Goal: Information Seeking & Learning: Learn about a topic

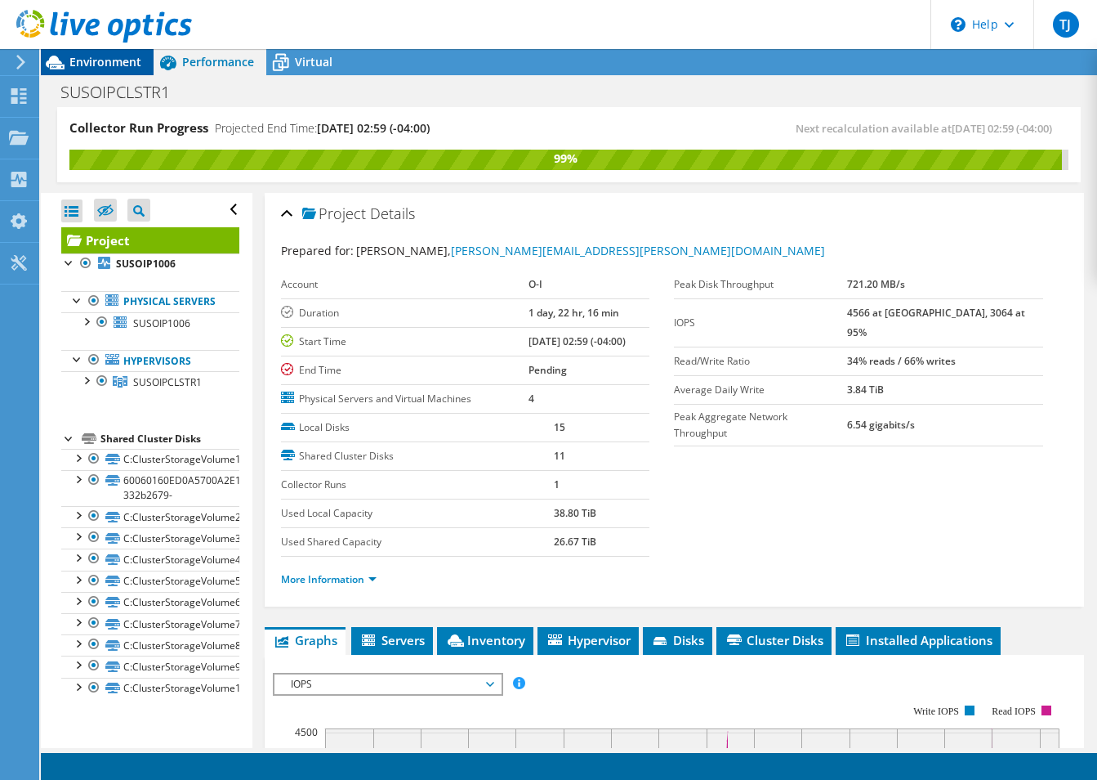
click at [65, 62] on icon at bounding box center [55, 62] width 29 height 29
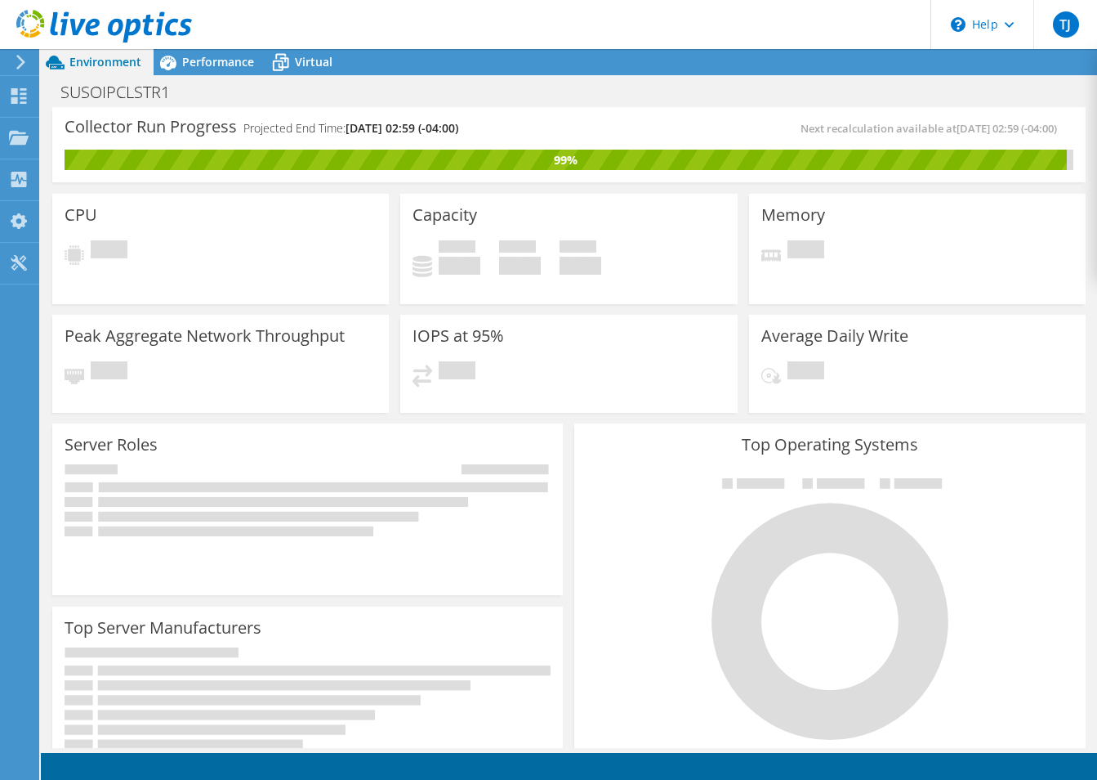
click at [36, 16] on icon at bounding box center [104, 27] width 176 height 34
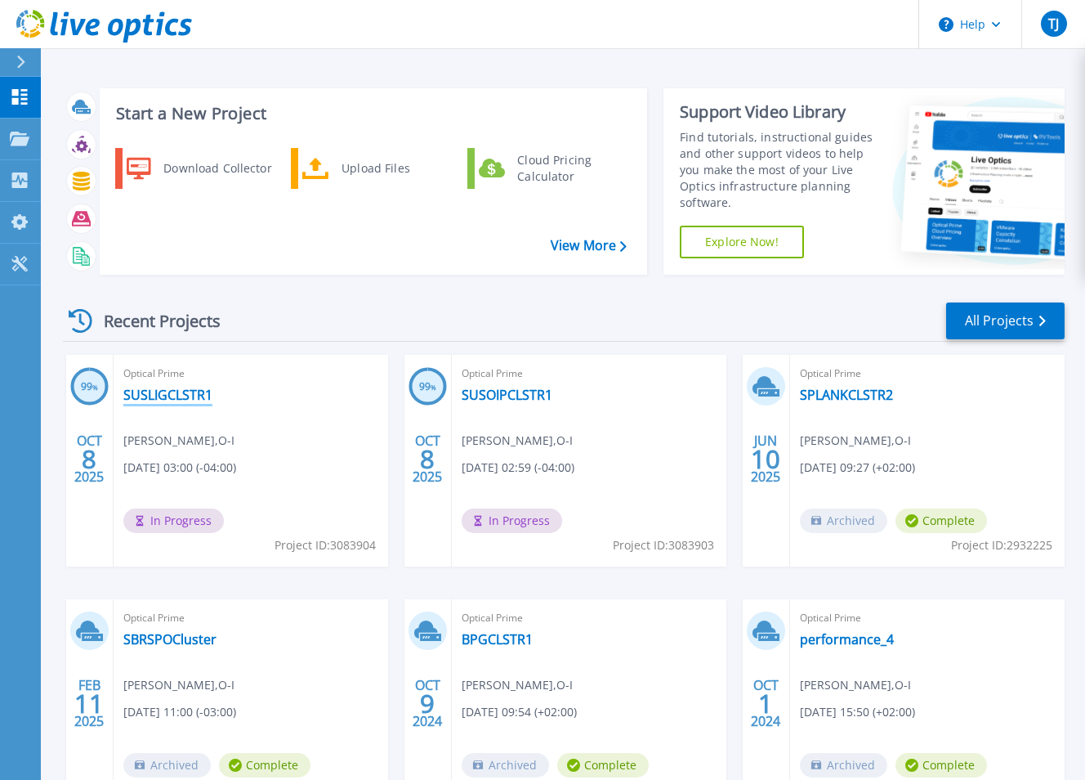
click at [184, 390] on link "SUSLIGCLSTR1" at bounding box center [167, 395] width 89 height 16
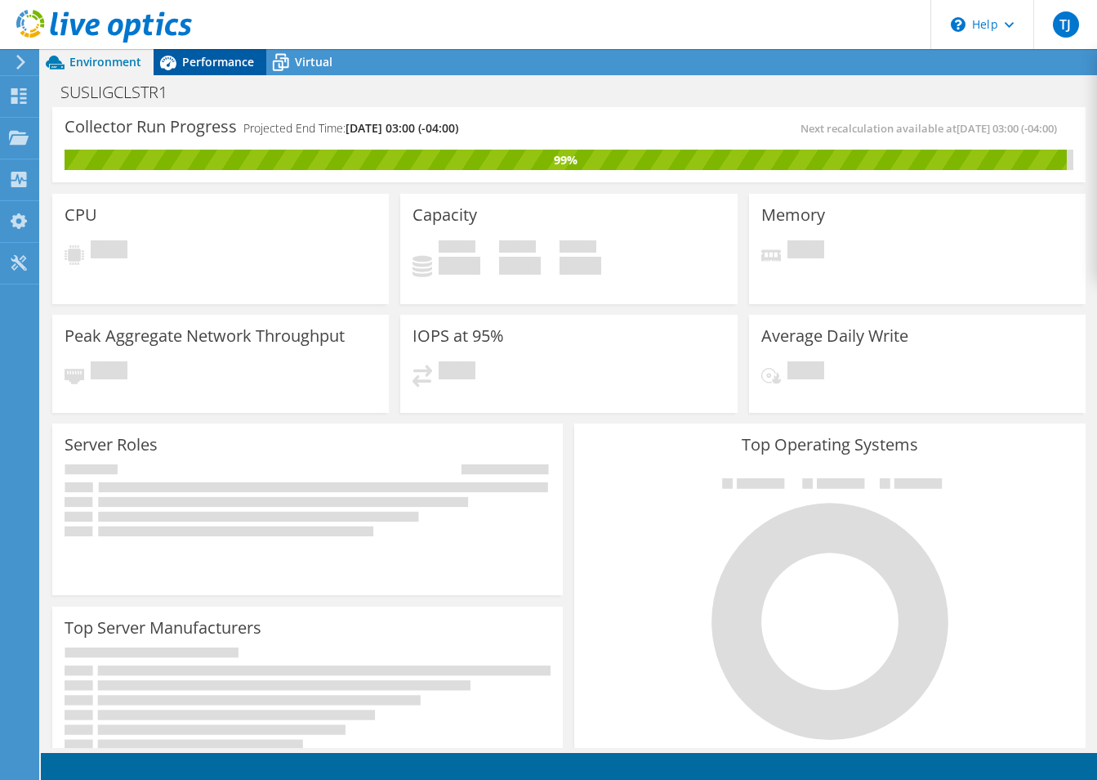
click at [228, 72] on div "Performance" at bounding box center [210, 62] width 113 height 26
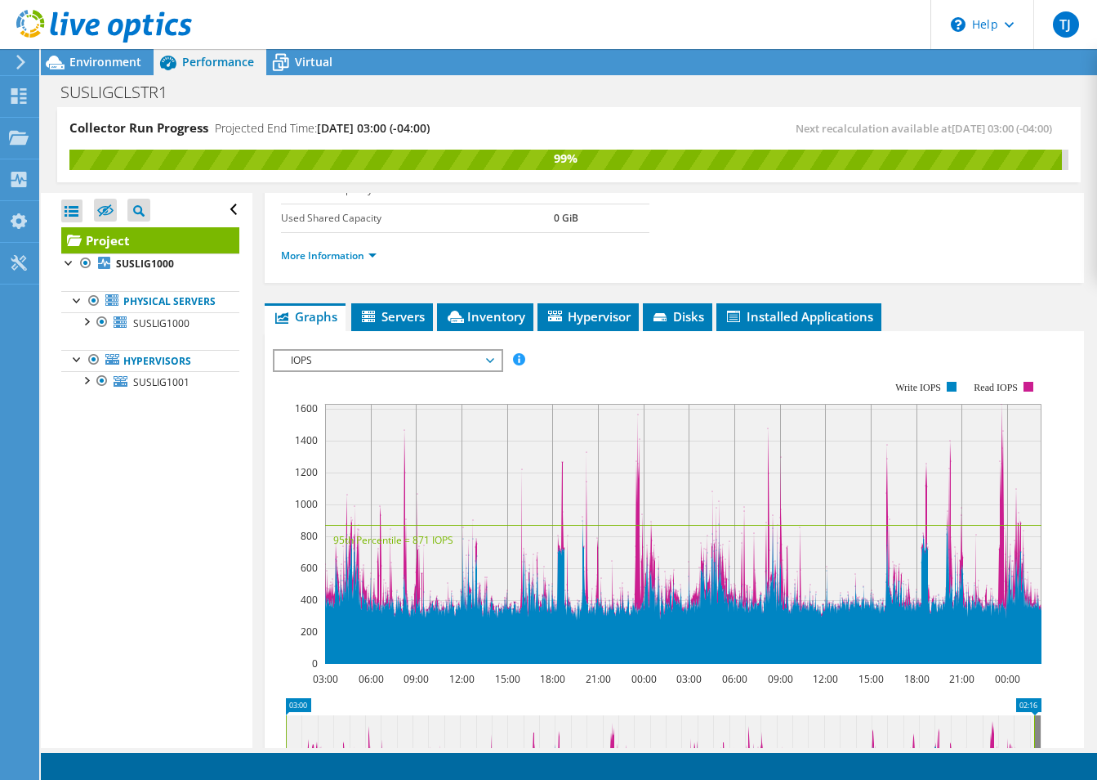
scroll to position [327, 0]
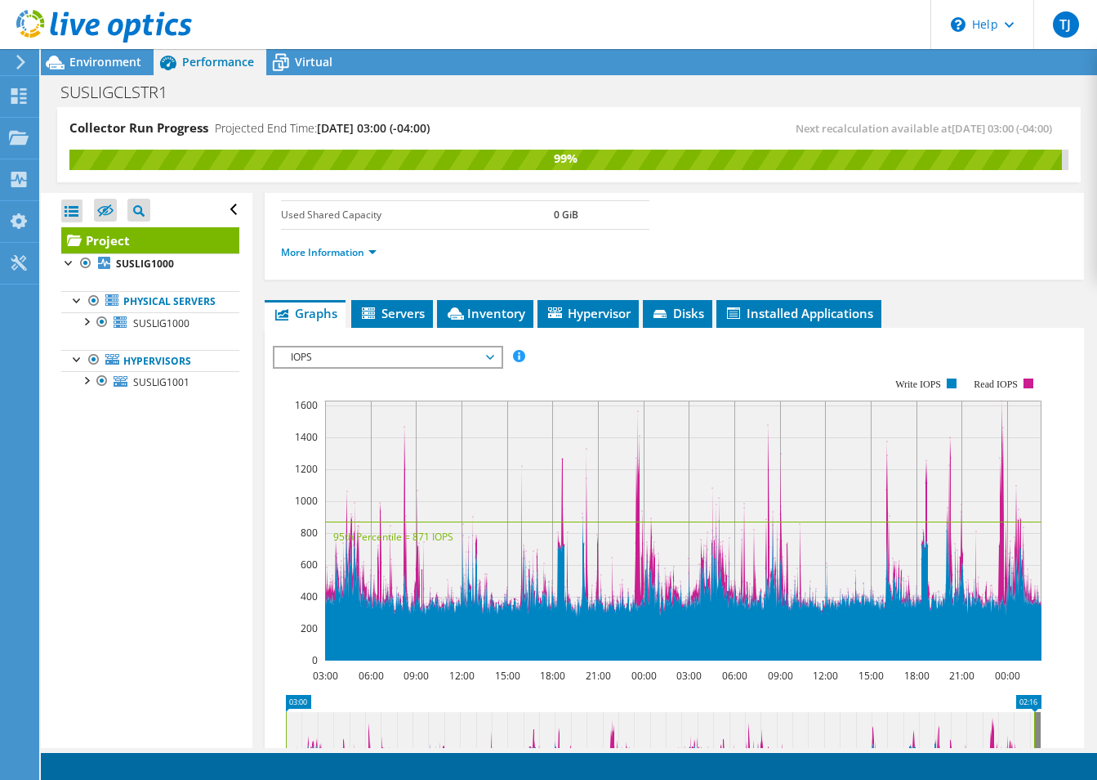
drag, startPoint x: 355, startPoint y: 336, endPoint x: 354, endPoint y: 365, distance: 29.5
click at [355, 340] on div "IOPS Disk Throughput IO Size Latency Queue Depth CPU Percentage Memory Page Fau…" at bounding box center [674, 616] width 803 height 576
click at [354, 365] on span "IOPS" at bounding box center [388, 357] width 210 height 20
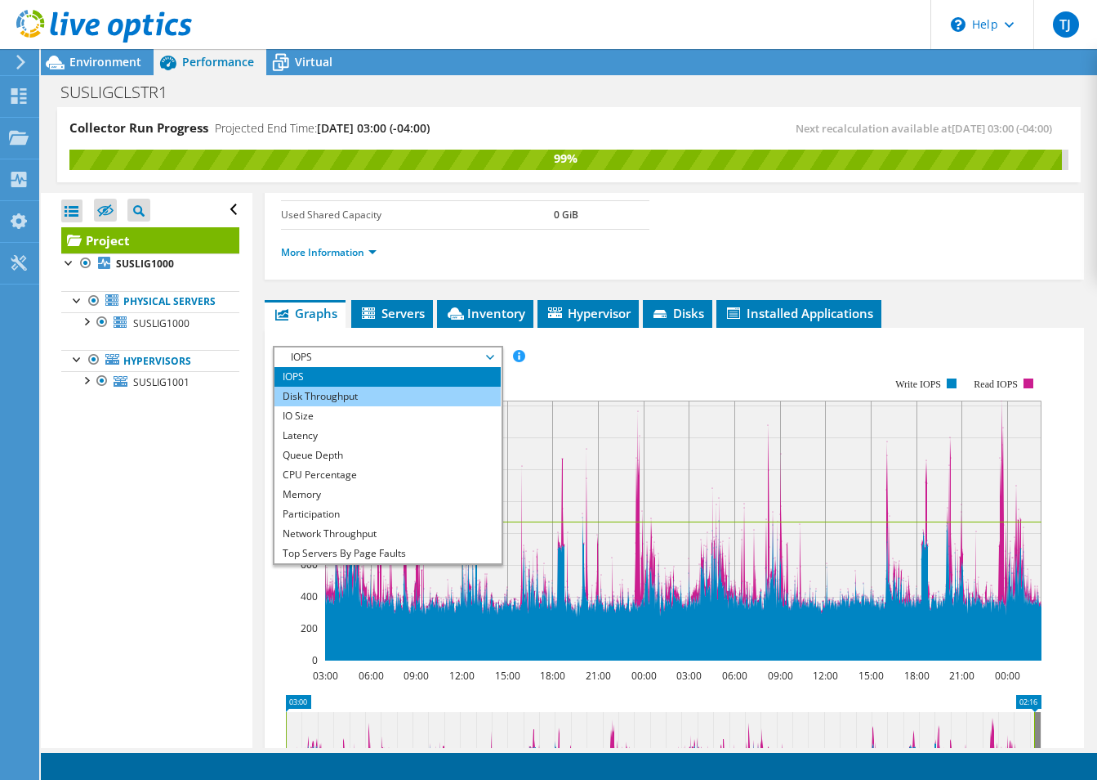
click at [355, 395] on li "Disk Throughput" at bounding box center [388, 397] width 226 height 20
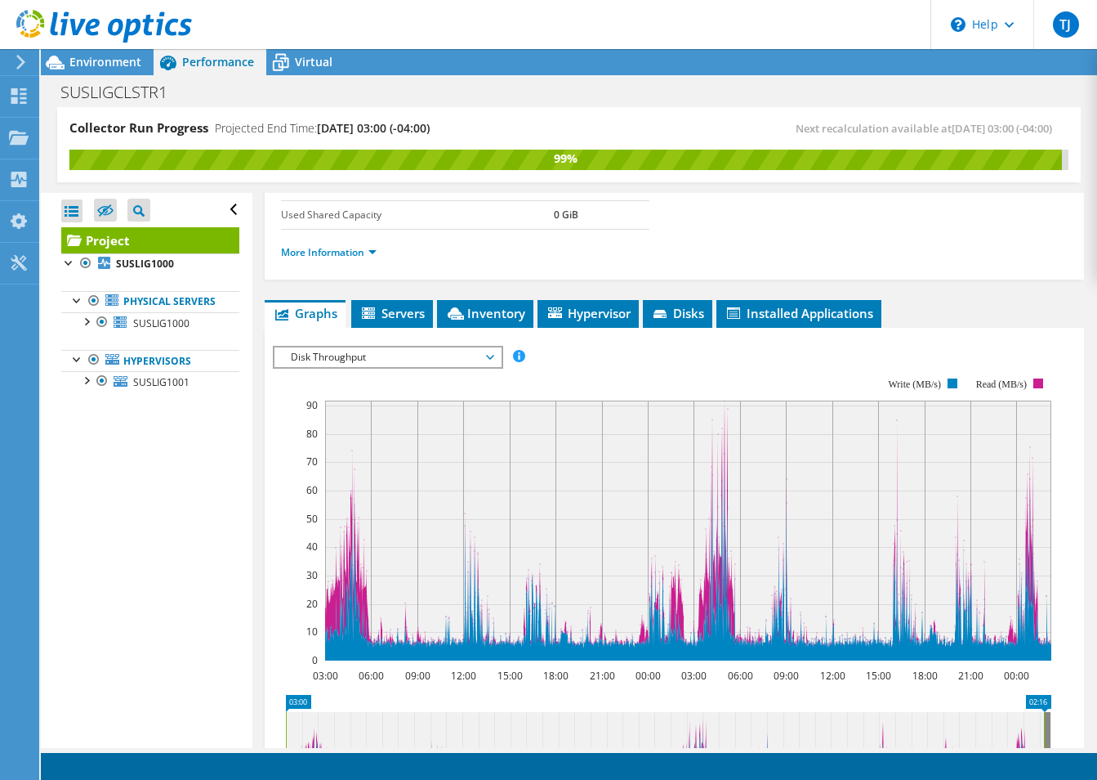
click at [394, 364] on span "Disk Throughput" at bounding box center [388, 357] width 210 height 20
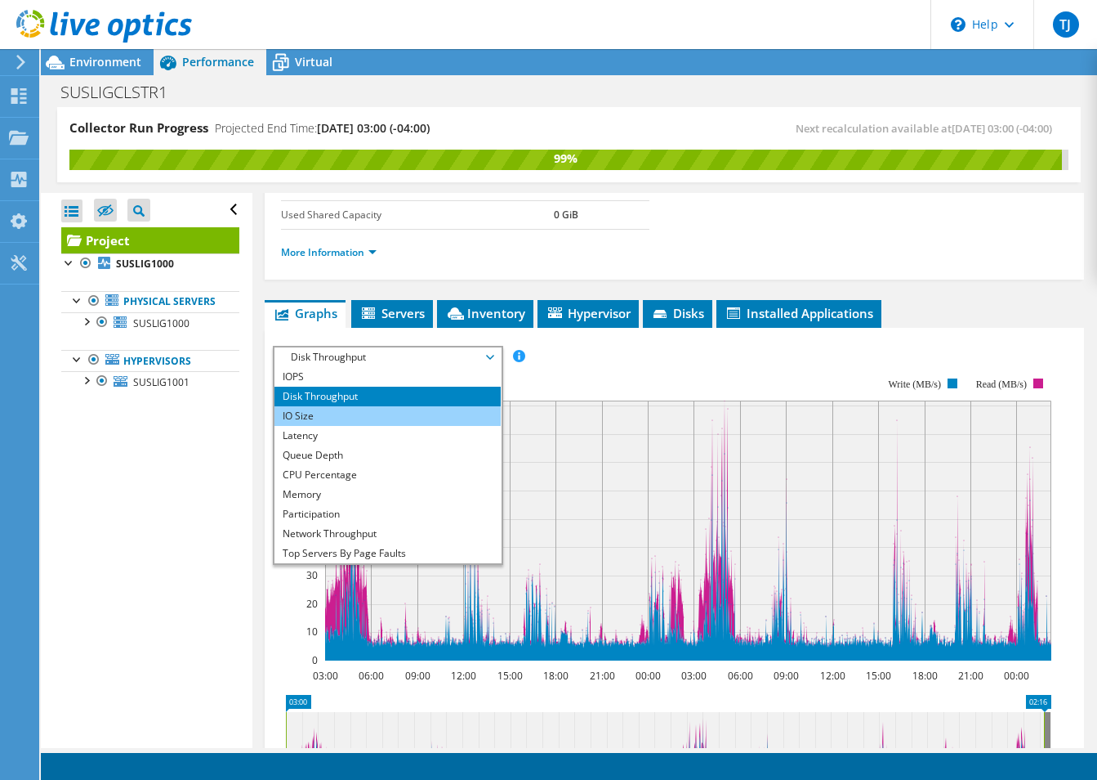
click at [329, 418] on li "IO Size" at bounding box center [388, 416] width 226 height 20
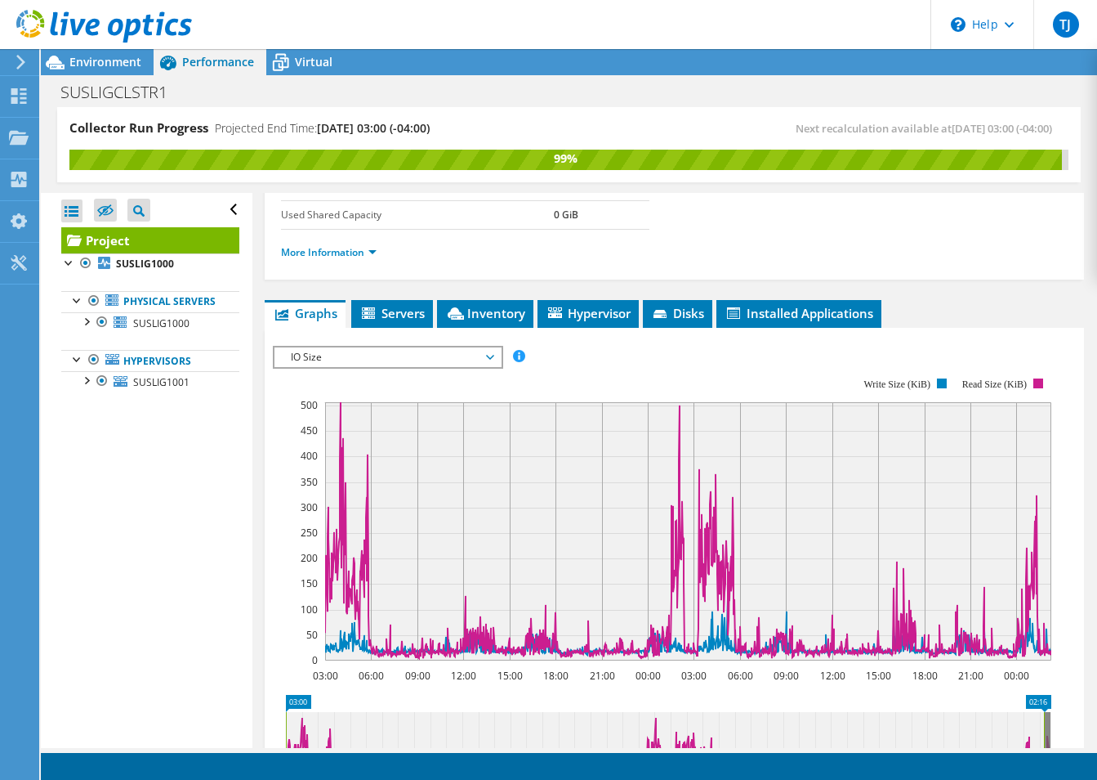
click at [308, 363] on span "IO Size" at bounding box center [388, 357] width 210 height 20
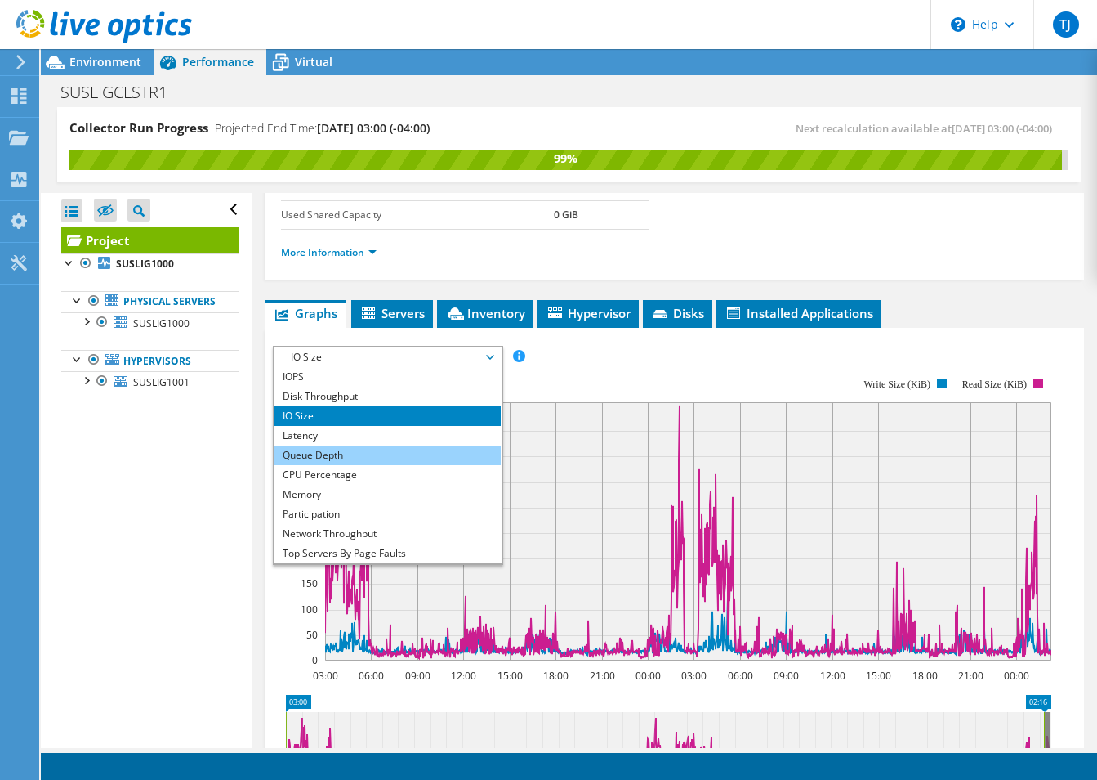
click at [310, 445] on li "Queue Depth" at bounding box center [388, 455] width 226 height 20
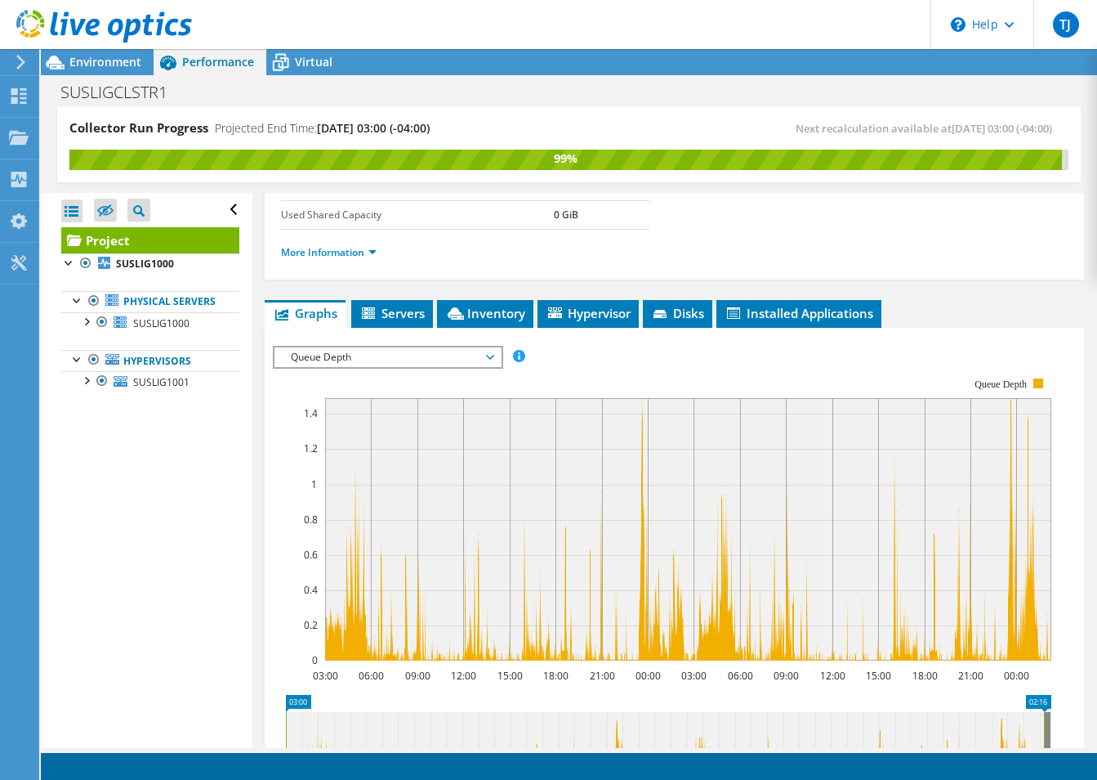
click at [296, 360] on span "Queue Depth" at bounding box center [388, 357] width 210 height 20
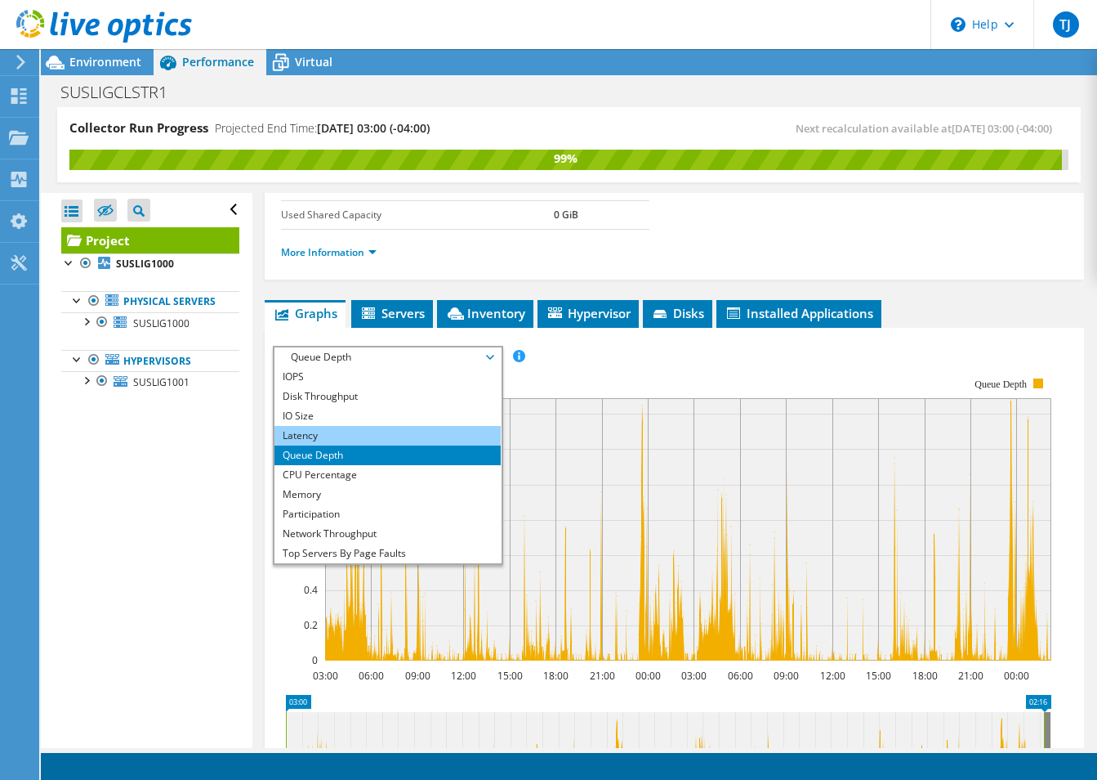
click at [308, 436] on li "Latency" at bounding box center [388, 436] width 226 height 20
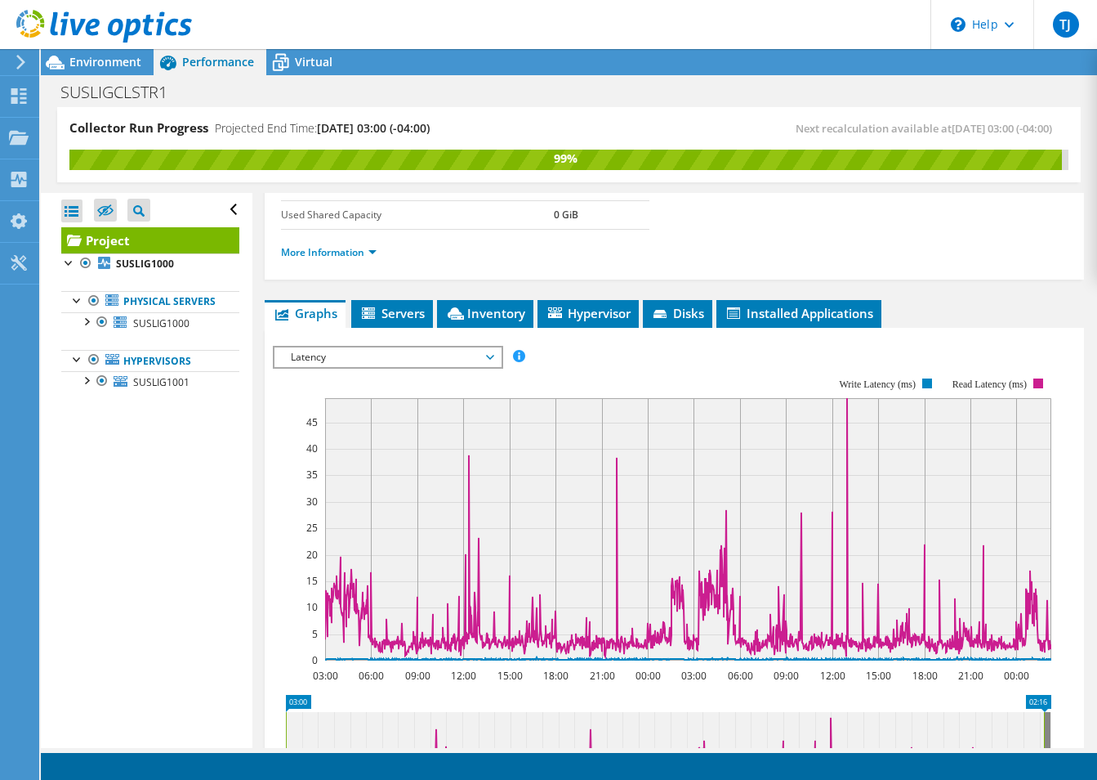
click at [327, 368] on div "Latency IOPS Disk Throughput IO Size Latency Queue Depth CPU Percentage Memory …" at bounding box center [388, 357] width 230 height 23
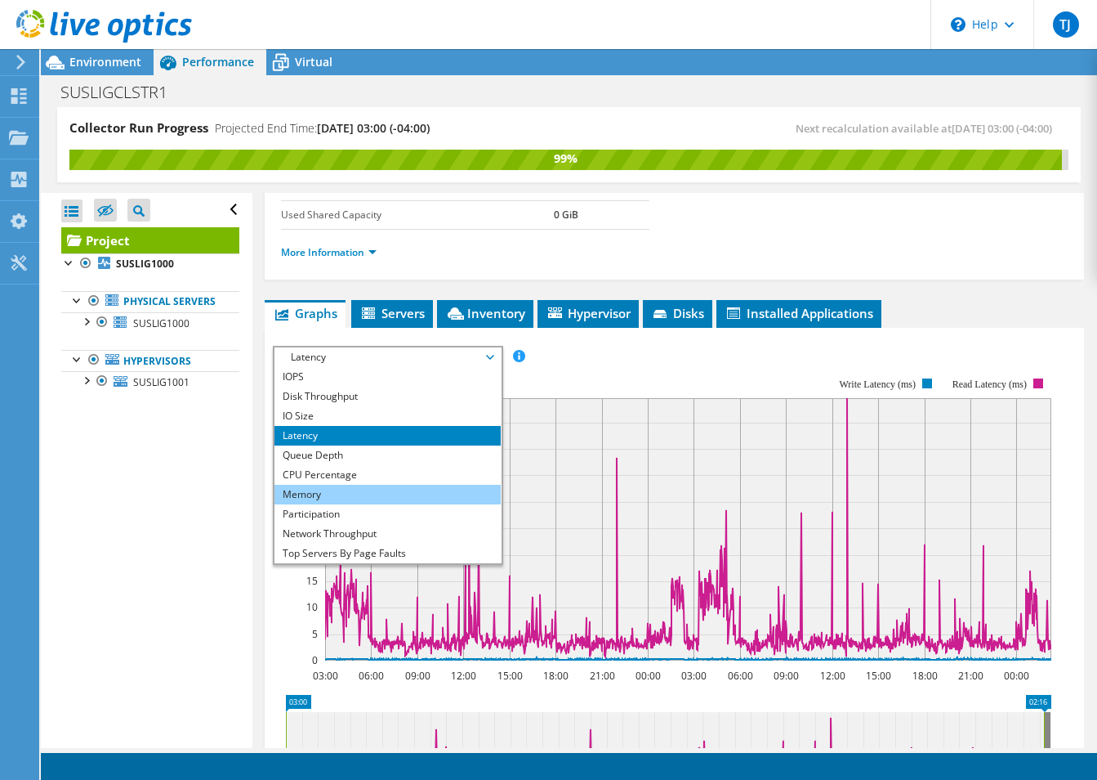
click at [346, 486] on li "Memory" at bounding box center [388, 495] width 226 height 20
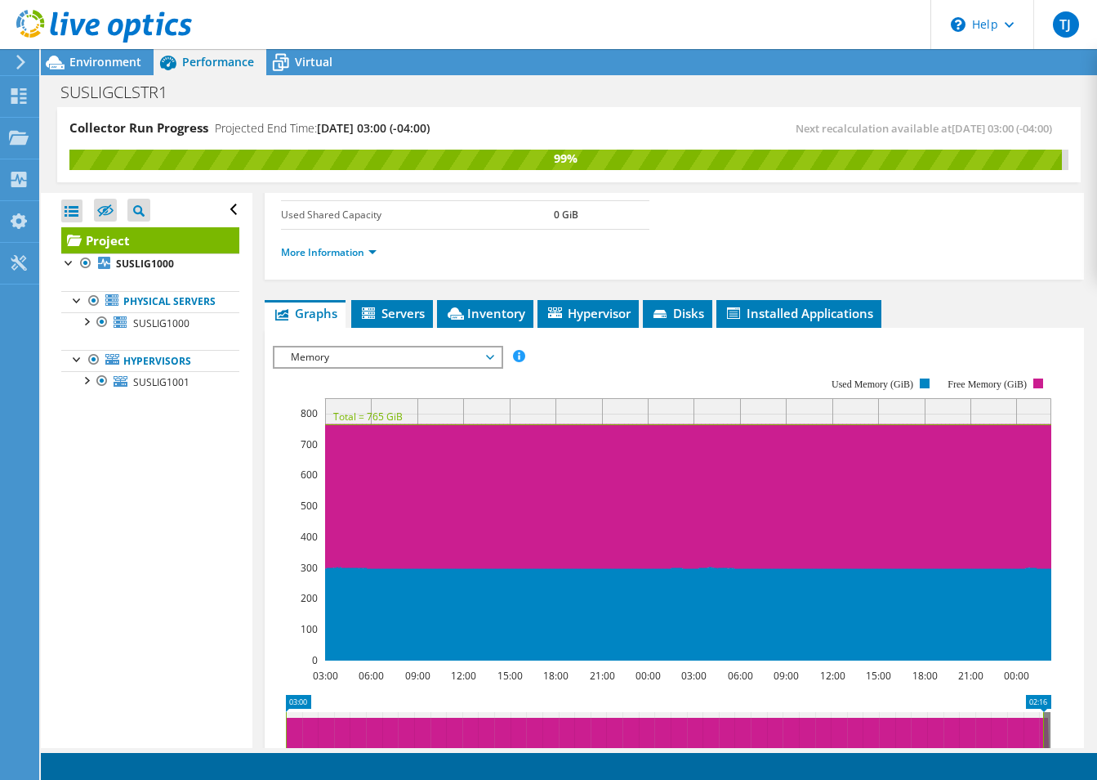
click at [331, 363] on span "Memory" at bounding box center [388, 357] width 210 height 20
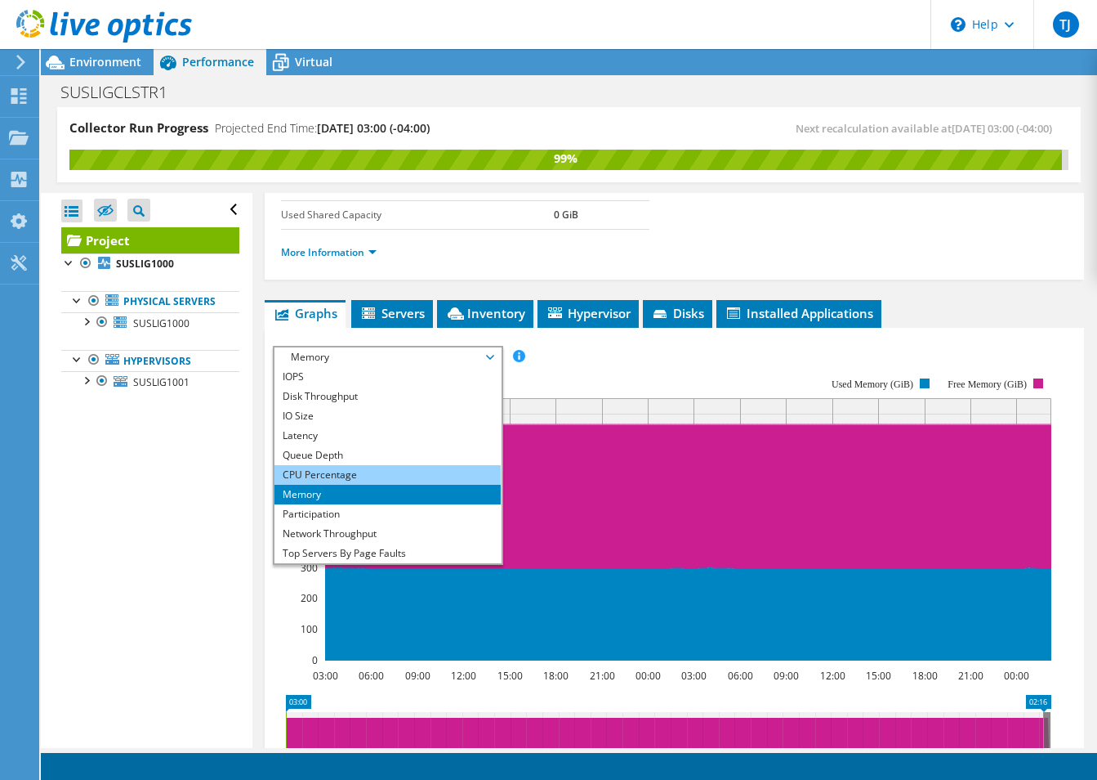
click at [307, 478] on li "CPU Percentage" at bounding box center [388, 475] width 226 height 20
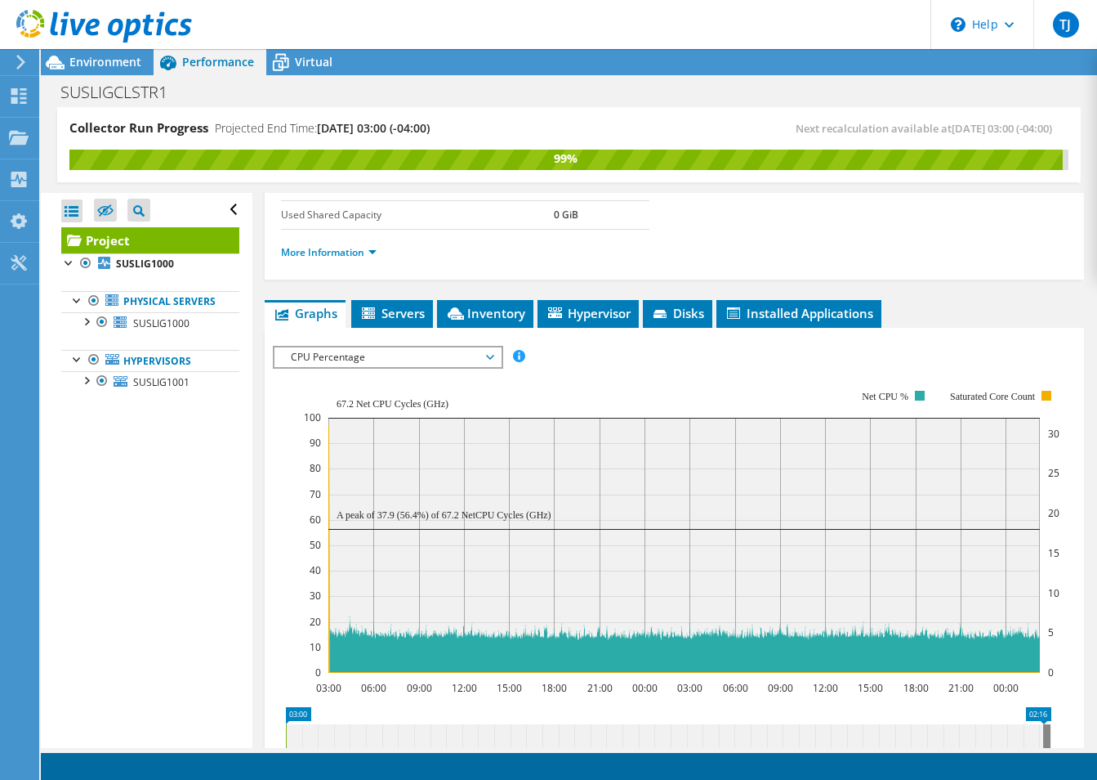
click at [369, 360] on span "CPU Percentage" at bounding box center [388, 357] width 210 height 20
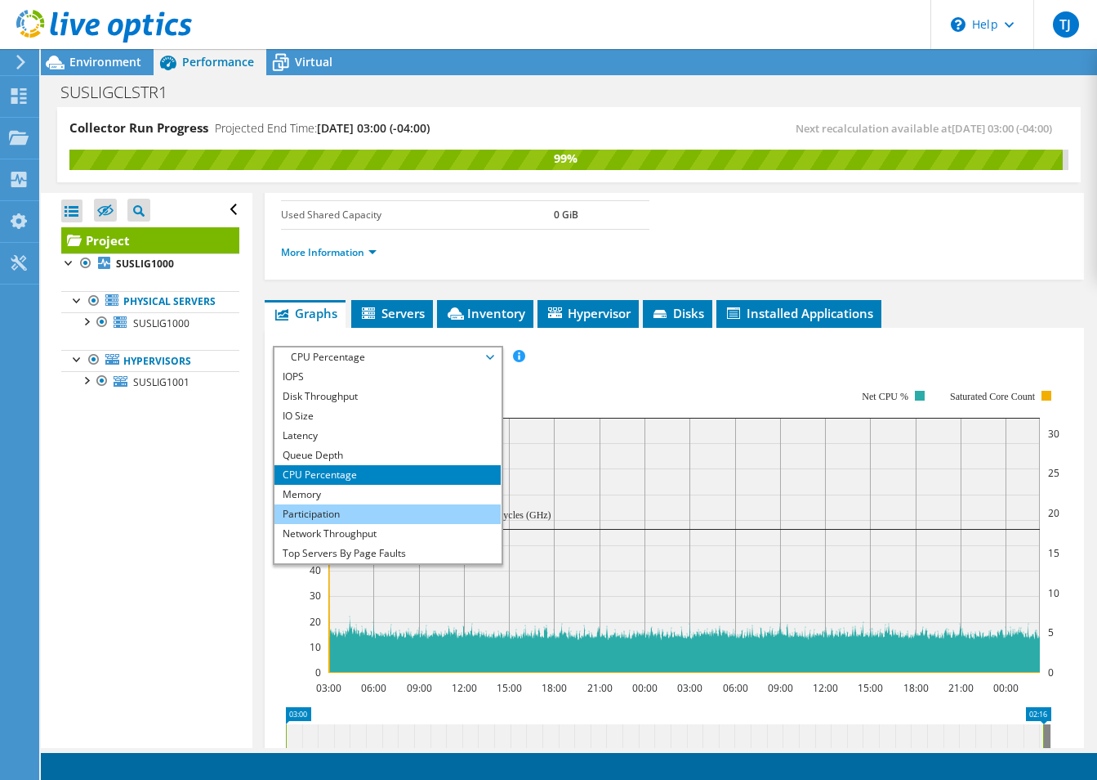
click at [358, 513] on li "Participation" at bounding box center [388, 514] width 226 height 20
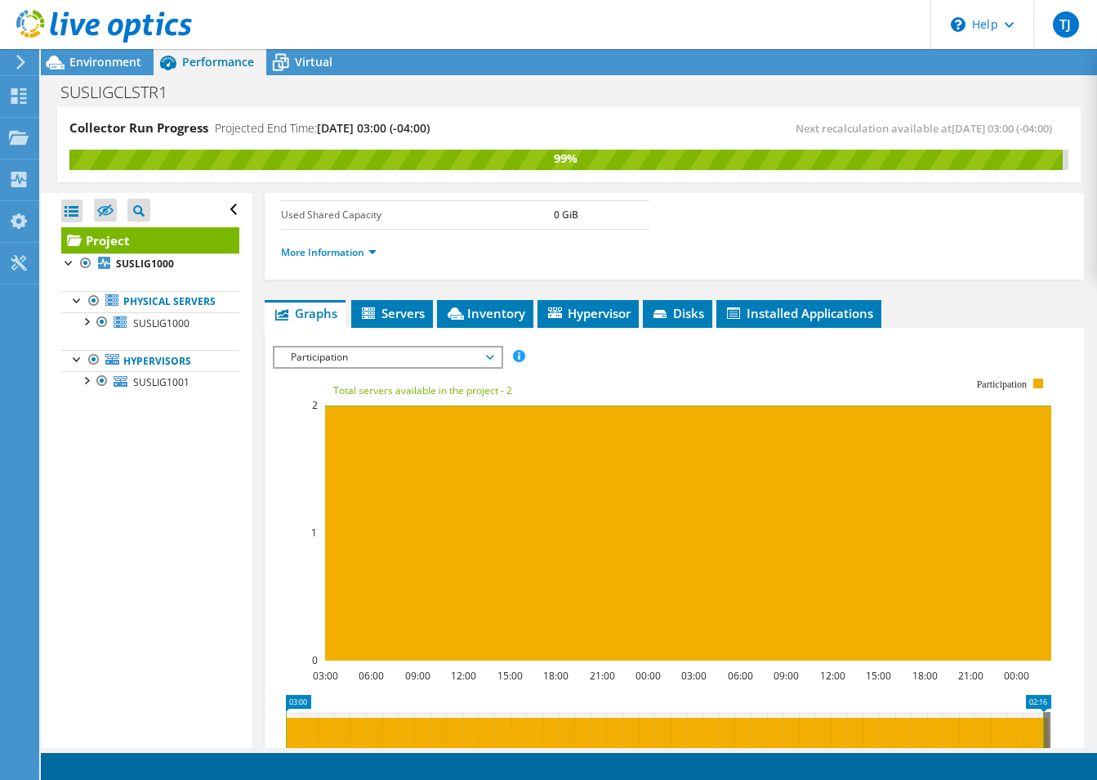
click at [358, 353] on span "Participation" at bounding box center [388, 357] width 210 height 20
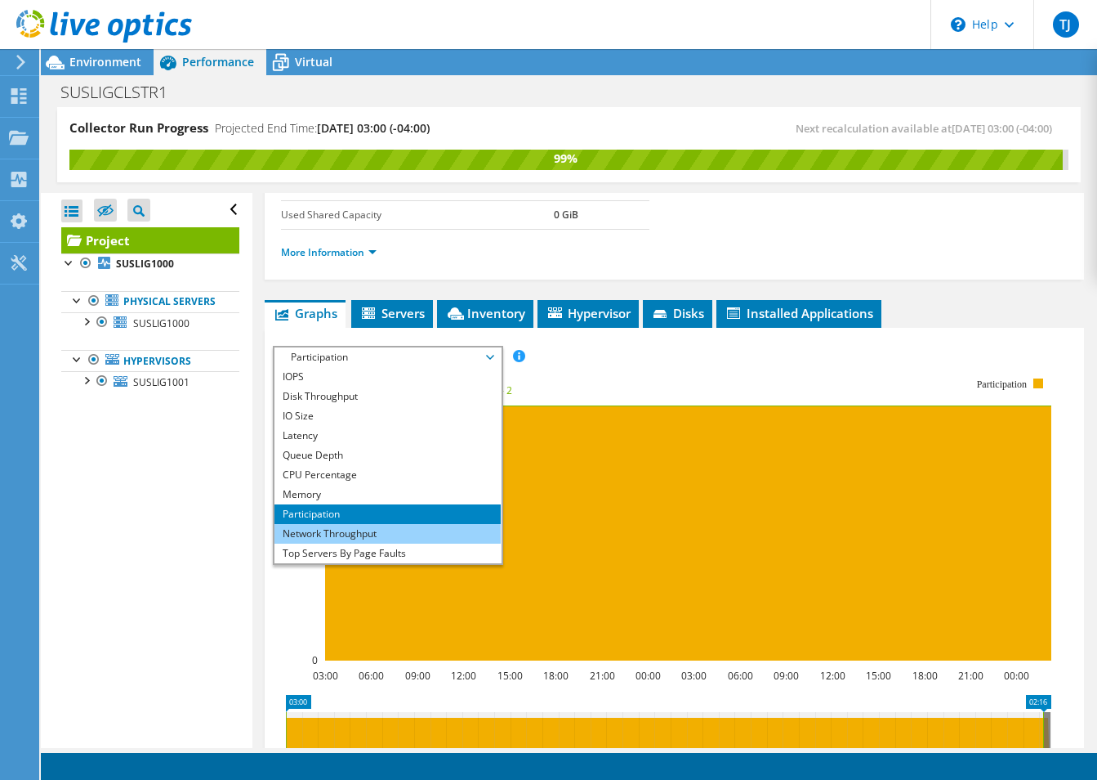
click at [377, 532] on li "Network Throughput" at bounding box center [388, 534] width 226 height 20
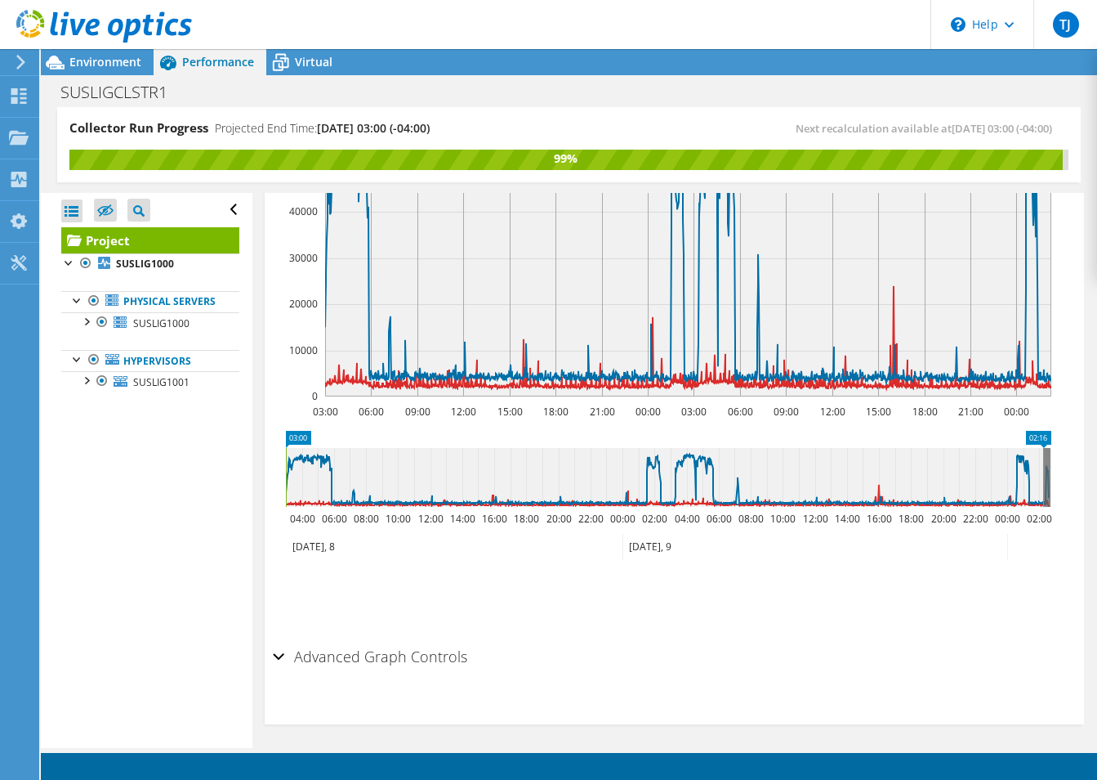
scroll to position [596, 0]
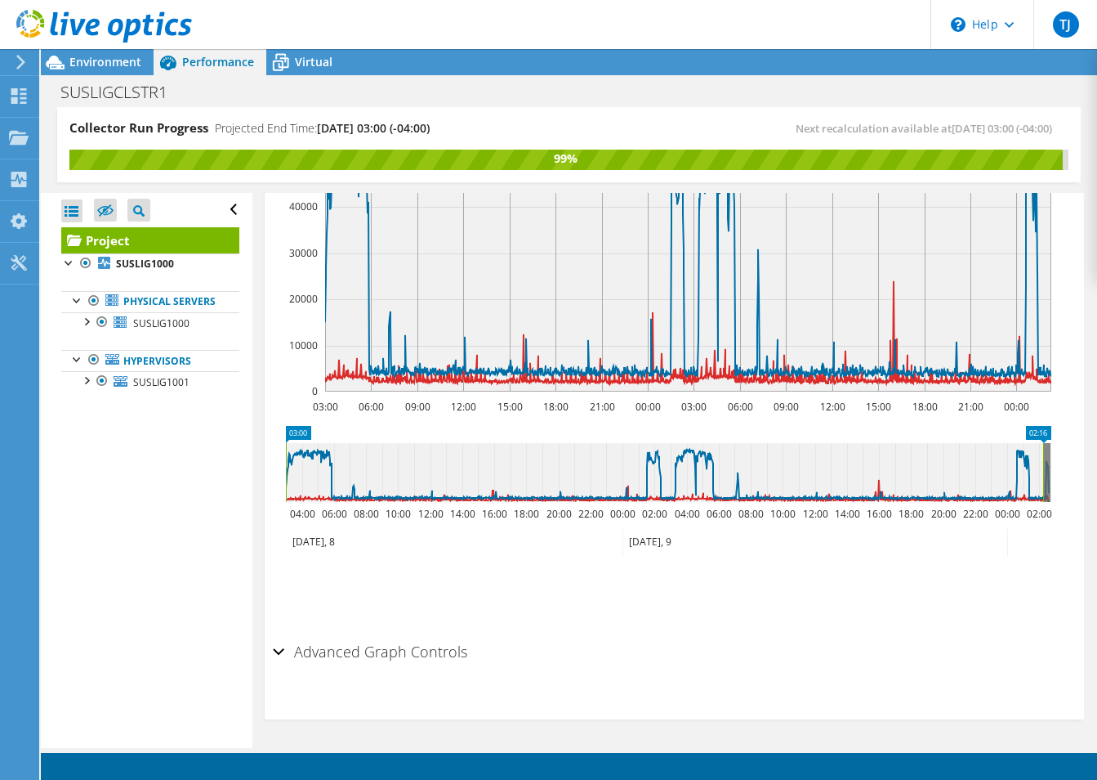
click at [281, 650] on div "Advanced Graph Controls" at bounding box center [674, 652] width 803 height 35
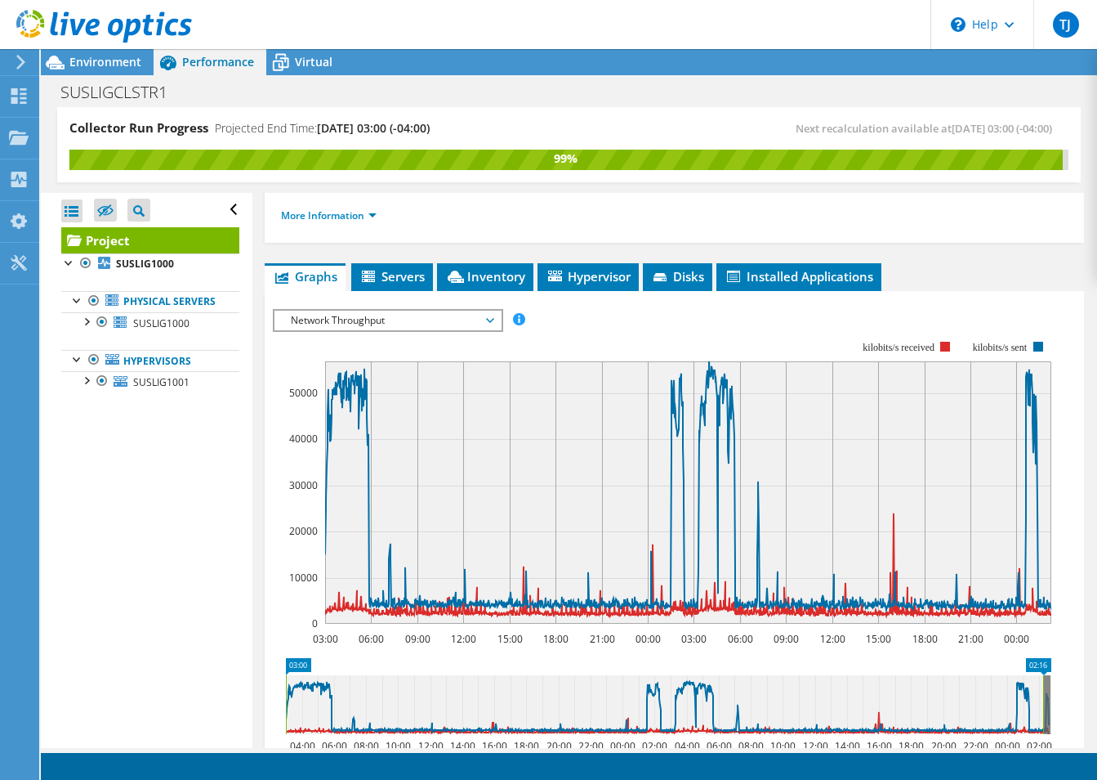
scroll to position [334, 0]
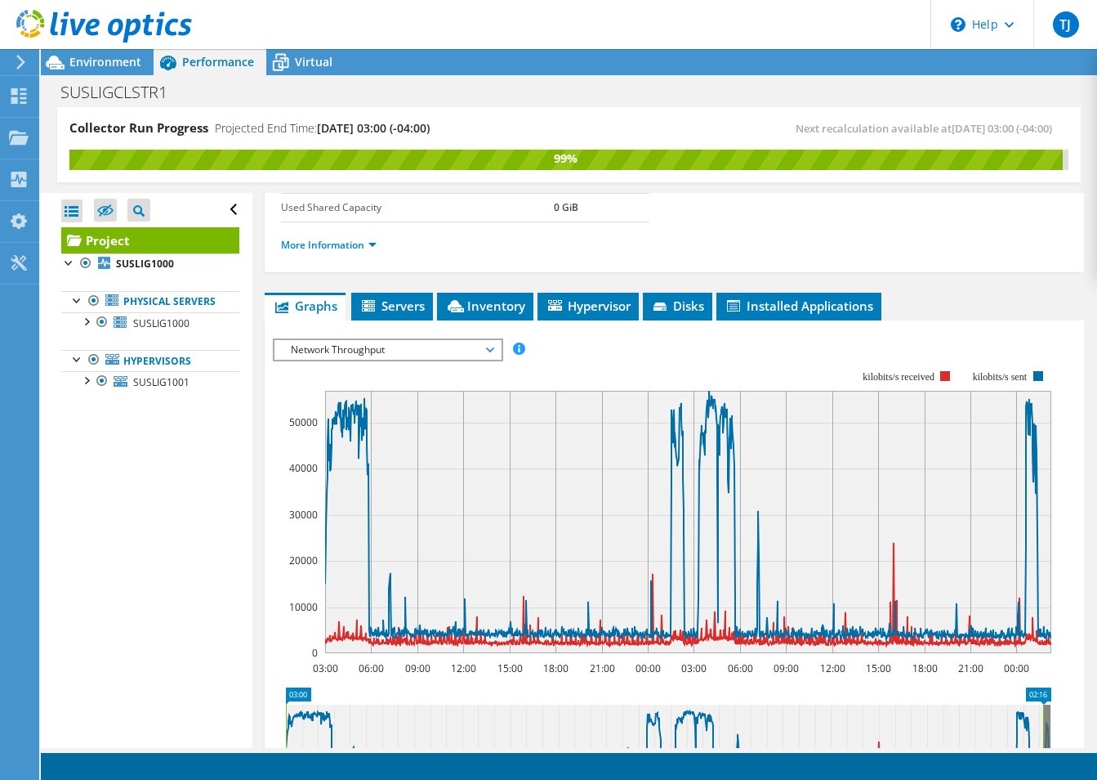
click at [360, 333] on div "IOPS Disk Throughput IO Size Latency Queue Depth CPU Percentage Memory Page Fau…" at bounding box center [674, 613] width 803 height 566
click at [339, 341] on span "Network Throughput" at bounding box center [388, 350] width 210 height 20
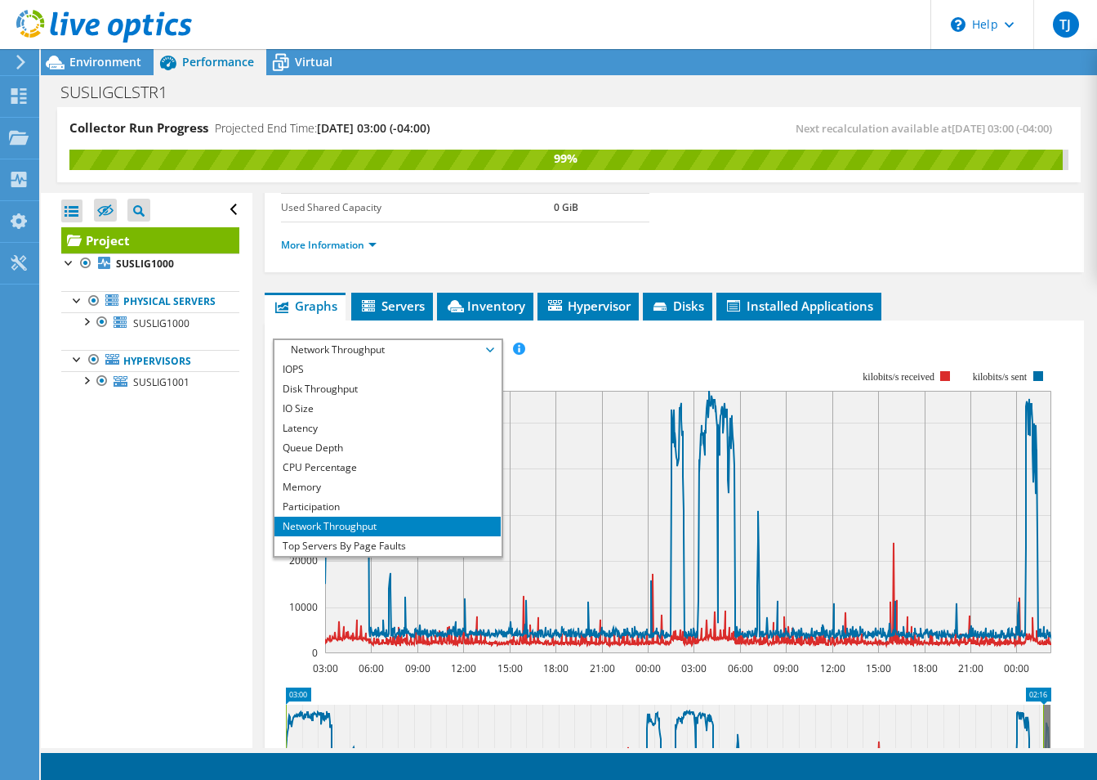
drag, startPoint x: 336, startPoint y: 541, endPoint x: 346, endPoint y: 542, distance: 10.7
click at [338, 542] on li "Top Servers By Page Faults" at bounding box center [388, 546] width 226 height 20
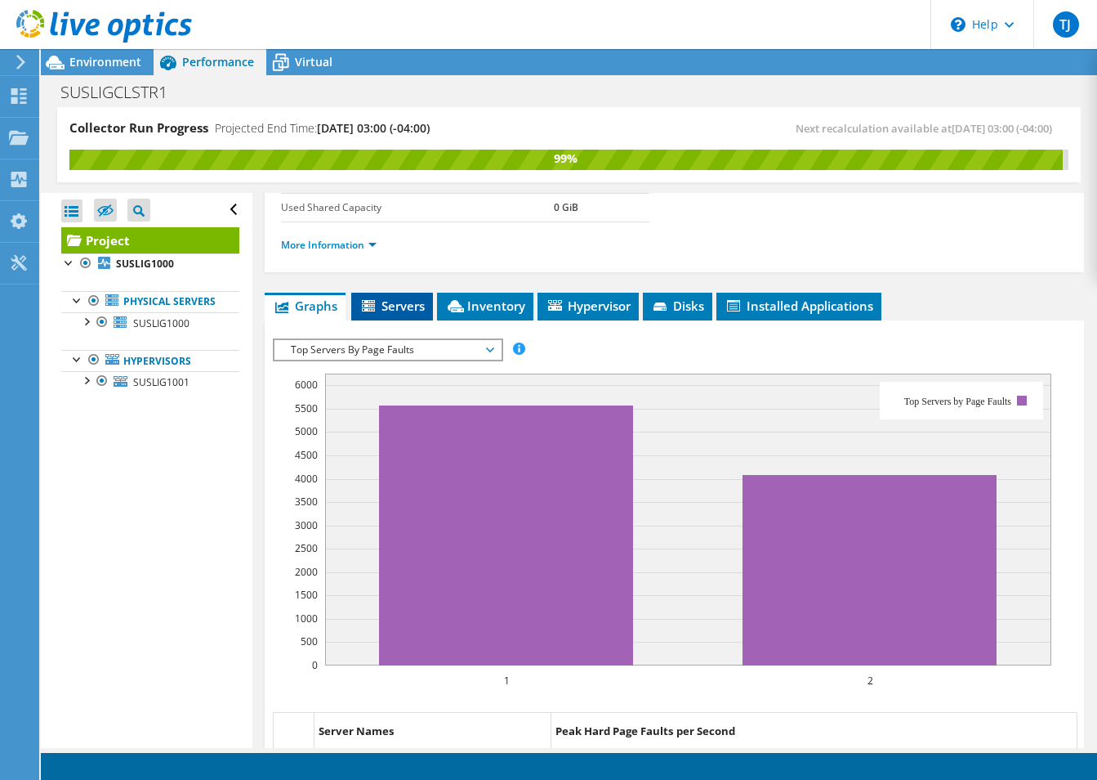
click at [382, 313] on span "Servers" at bounding box center [392, 305] width 65 height 16
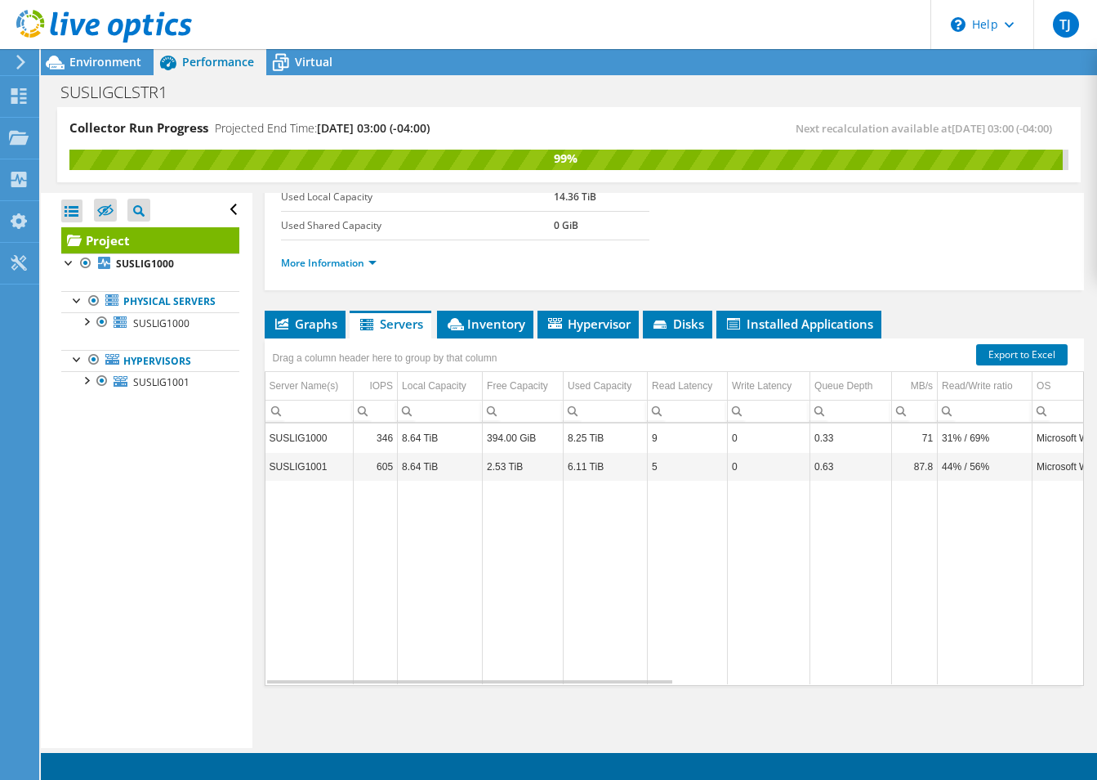
click at [863, 440] on td "0.33" at bounding box center [852, 437] width 82 height 29
click at [467, 327] on span "Inventory" at bounding box center [485, 323] width 80 height 16
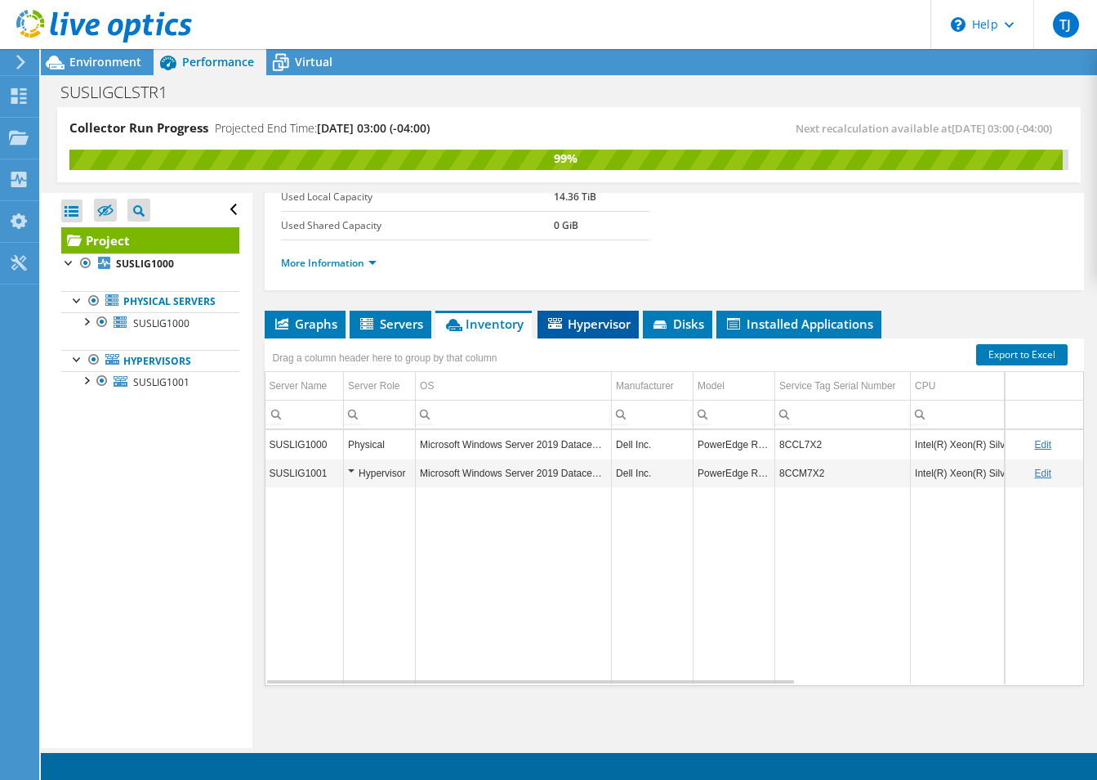
click at [586, 331] on span "Hypervisor" at bounding box center [588, 323] width 85 height 16
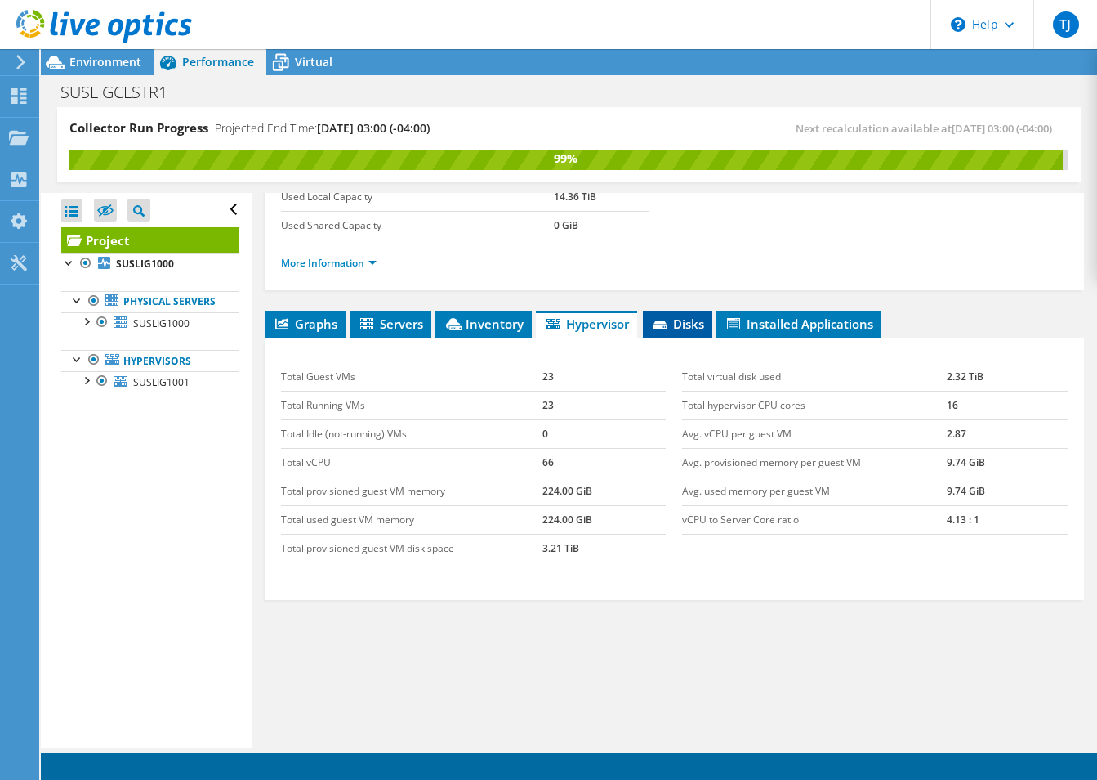
click at [663, 331] on span "Disks" at bounding box center [677, 323] width 53 height 16
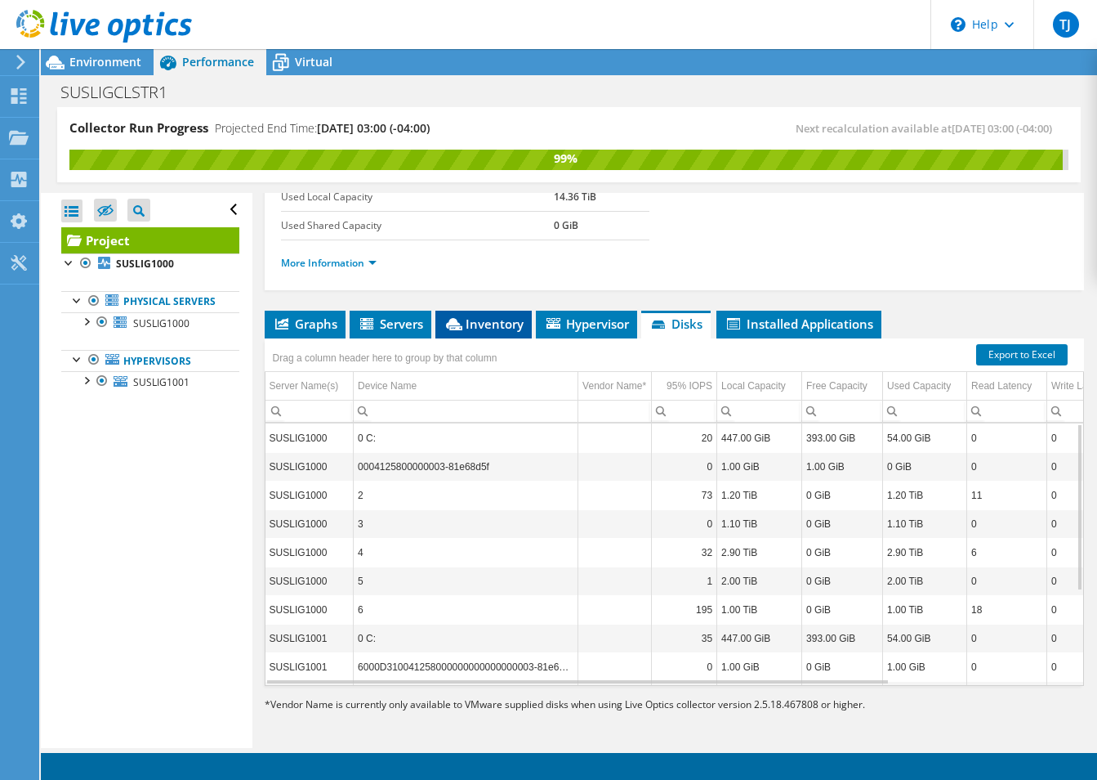
click at [512, 324] on span "Inventory" at bounding box center [484, 323] width 80 height 16
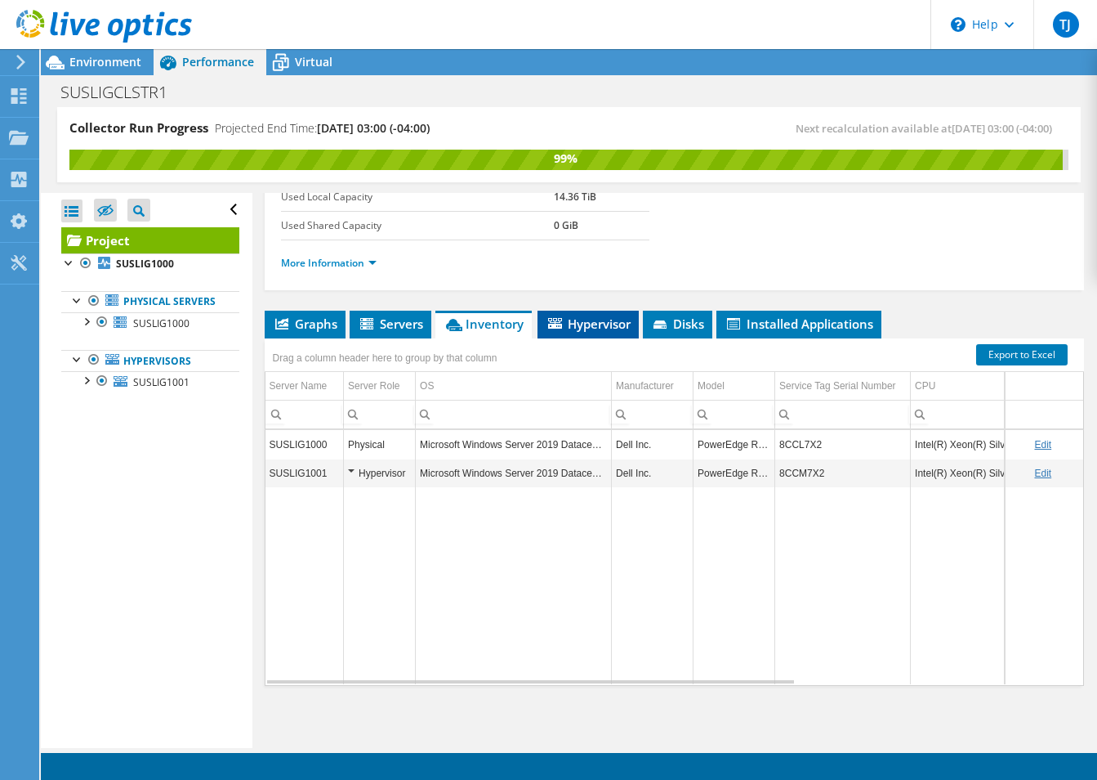
click at [575, 324] on span "Hypervisor" at bounding box center [588, 323] width 85 height 16
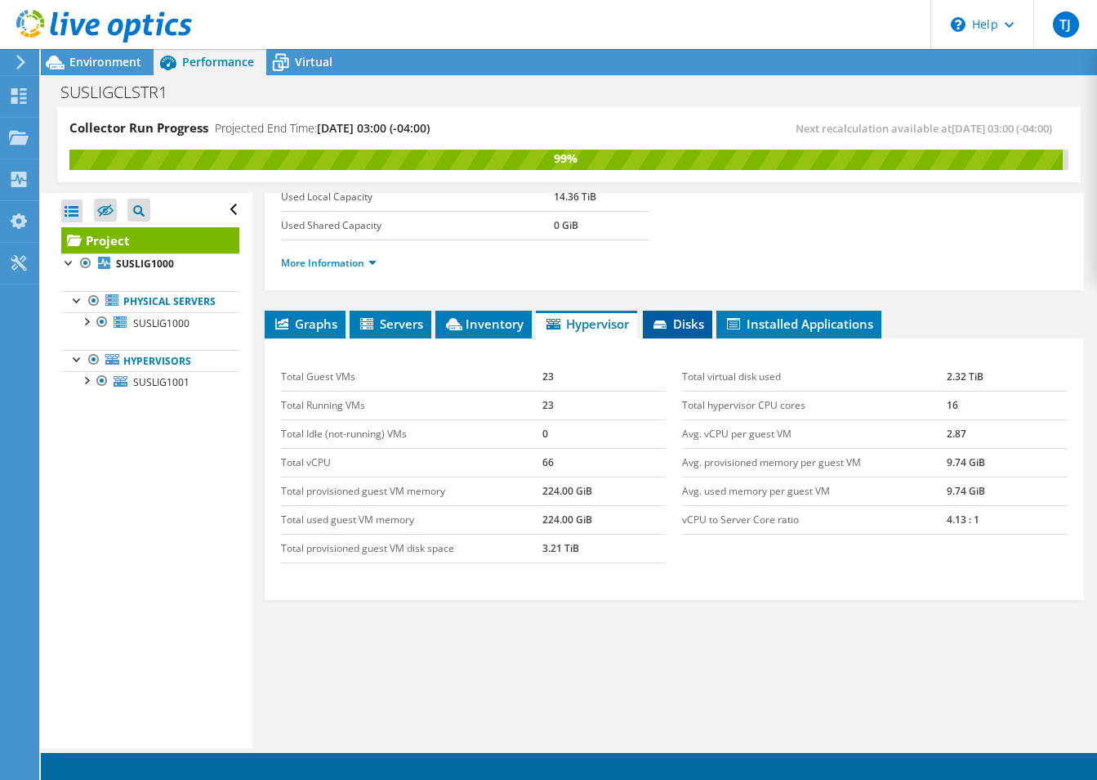
click at [690, 333] on li "Disks" at bounding box center [677, 325] width 69 height 28
